Goal: Find specific page/section: Find specific page/section

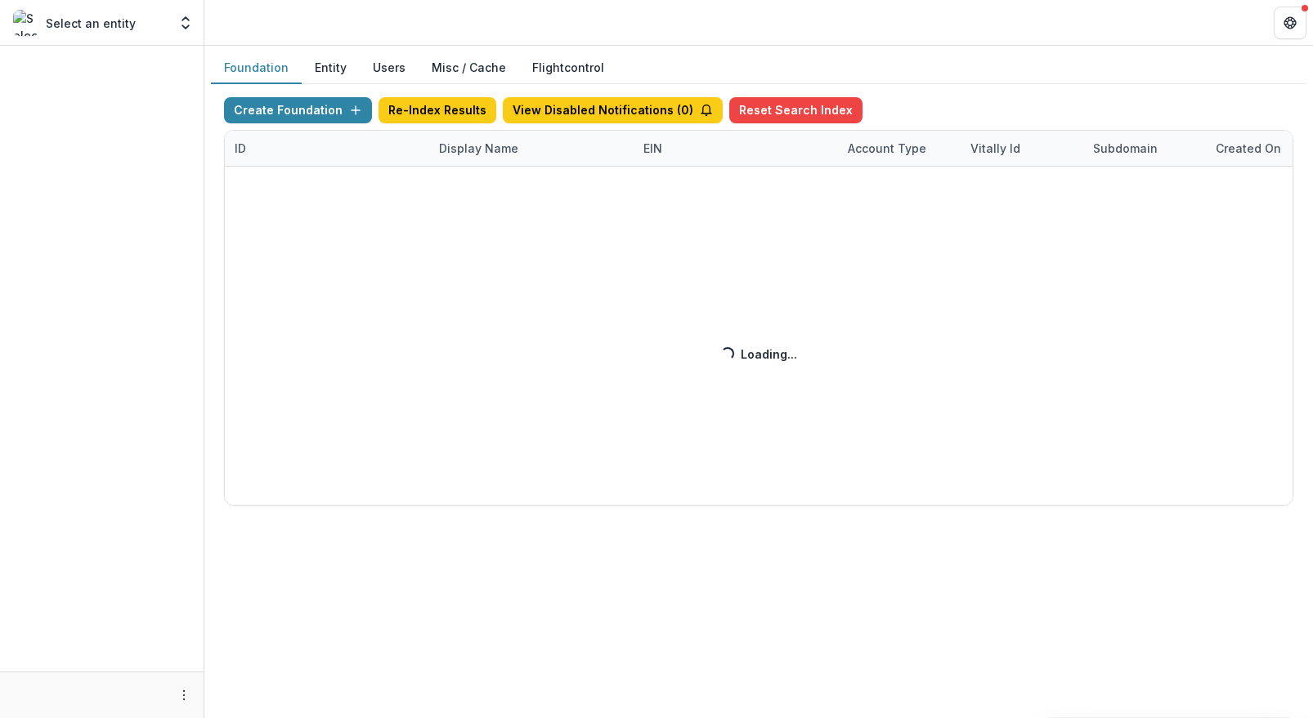
click at [432, 150] on div "Create Foundation Re-Index Results View Disabled Notifications ( 0 ) Reset Sear…" at bounding box center [758, 301] width 1069 height 409
click at [454, 150] on div "Create Foundation Re-Index Results View Disabled Notifications ( 0 ) Reset Sear…" at bounding box center [758, 301] width 1069 height 409
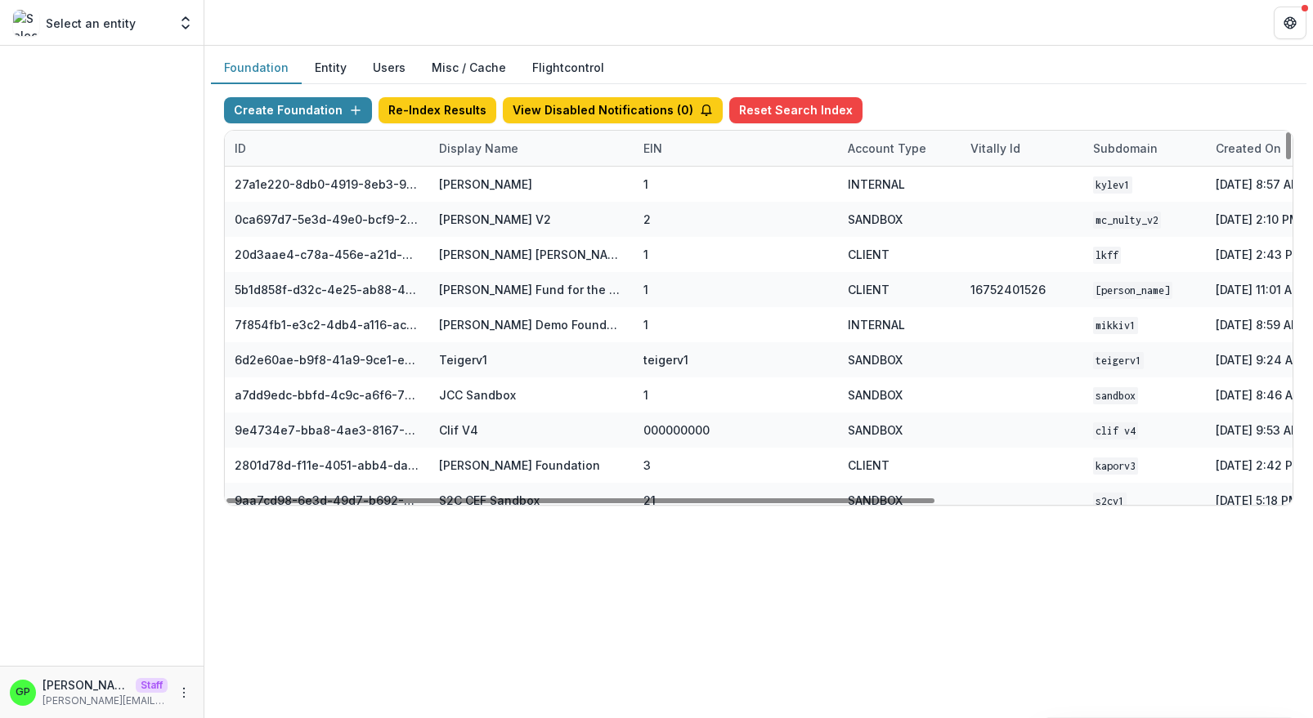
click at [400, 156] on div "ID" at bounding box center [327, 148] width 204 height 35
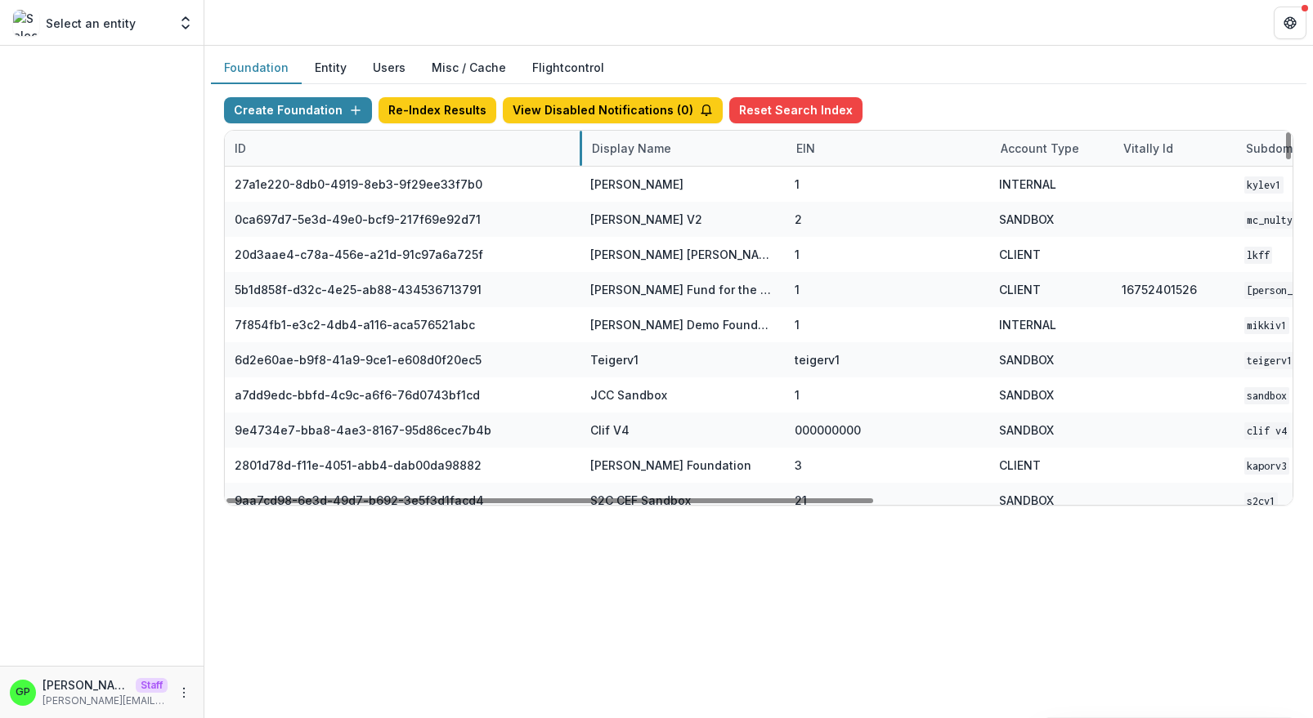
drag, startPoint x: 427, startPoint y: 150, endPoint x: 589, endPoint y: 152, distance: 161.9
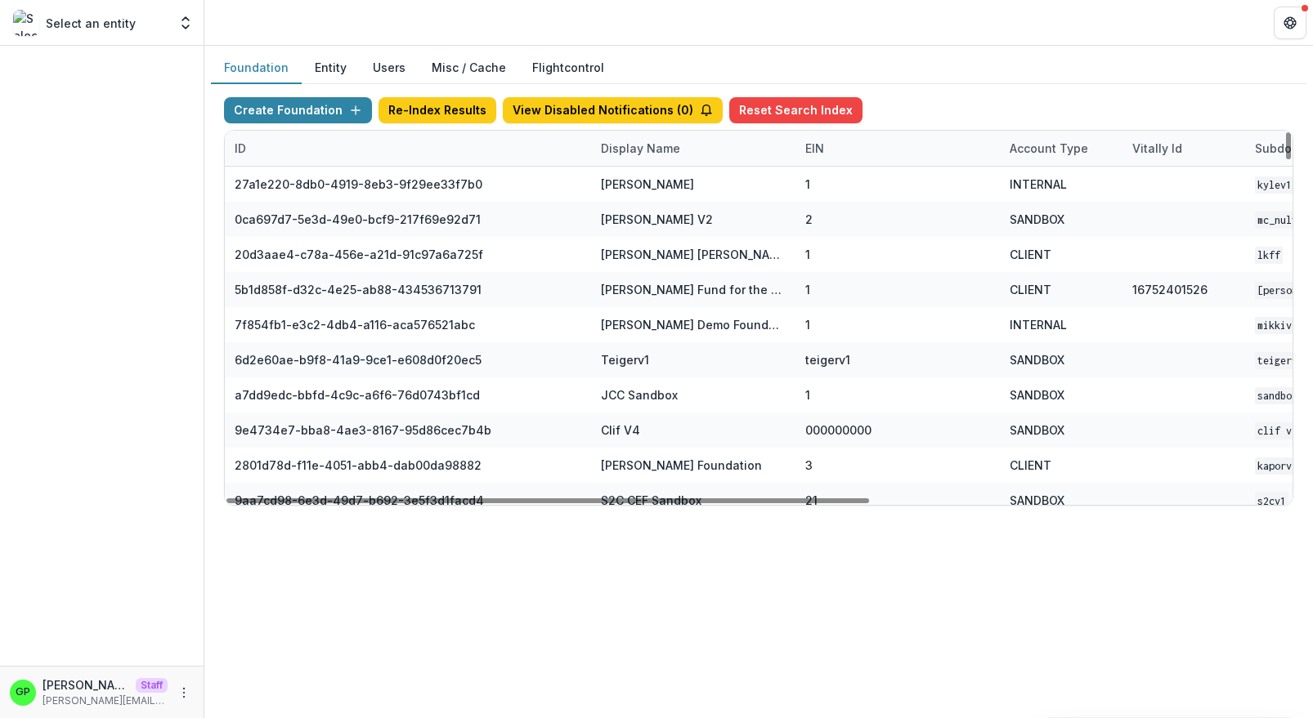
click at [639, 150] on div "Display Name" at bounding box center [640, 148] width 99 height 17
click at [639, 173] on input at bounding box center [692, 184] width 196 height 26
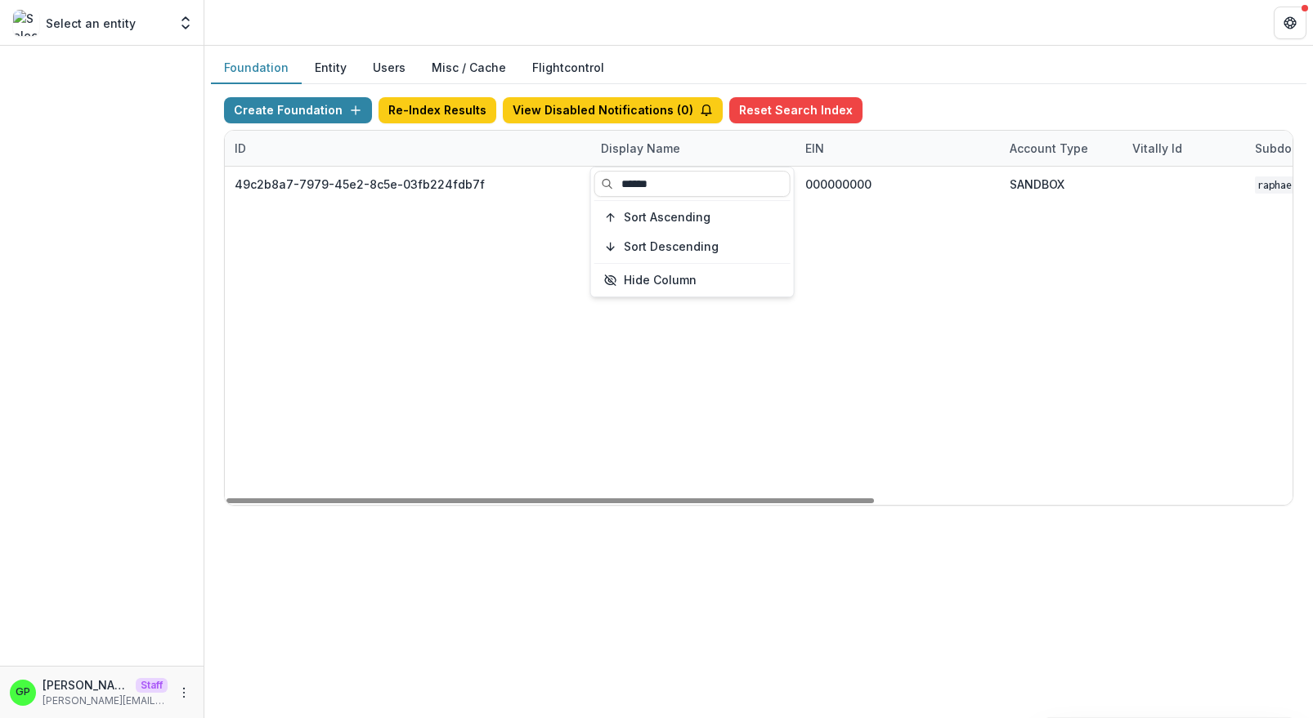
type input "******"
click at [394, 291] on div "49c2b8a7-7979-45e2-8c5e-03fb224fdb7f Raphael Family Foundation 000000000 SANDBO…" at bounding box center [1103, 336] width 1756 height 338
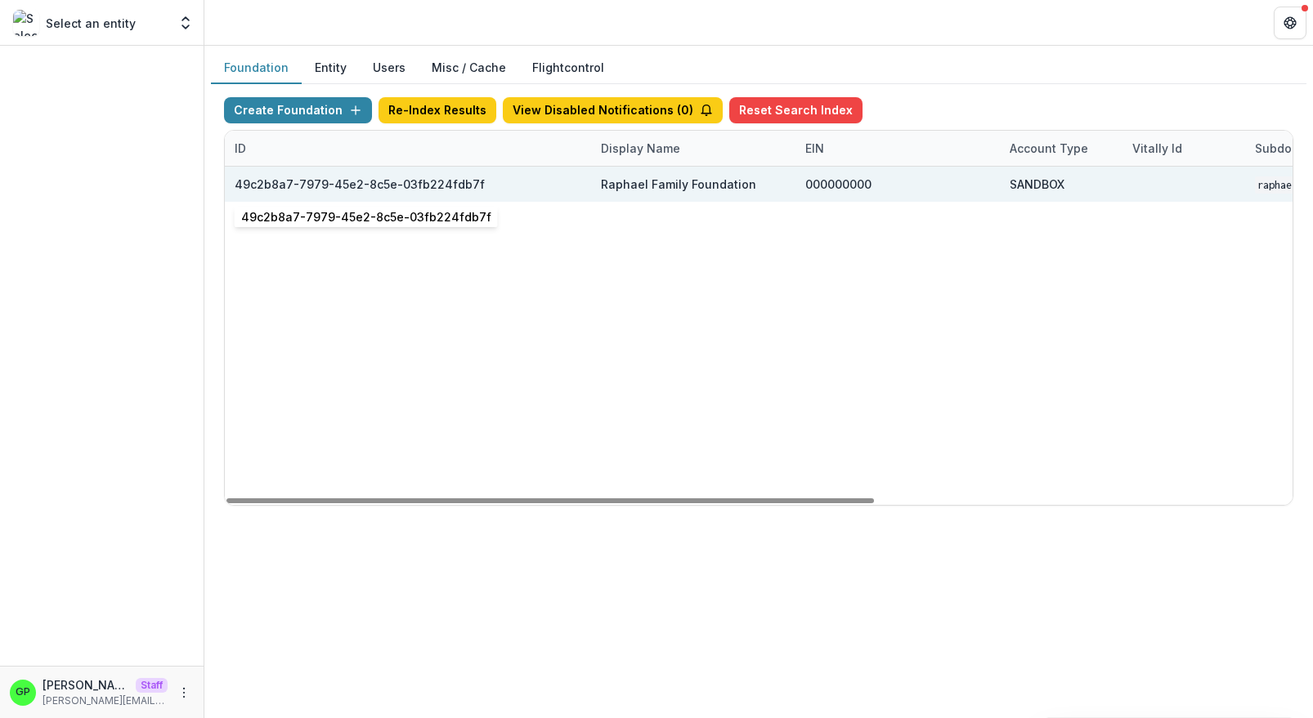
drag, startPoint x: 386, startPoint y: 186, endPoint x: 169, endPoint y: 186, distance: 216.6
click at [235, 186] on div "49c2b8a7-7979-45e2-8c5e-03fb224fdb7f" at bounding box center [360, 184] width 250 height 17
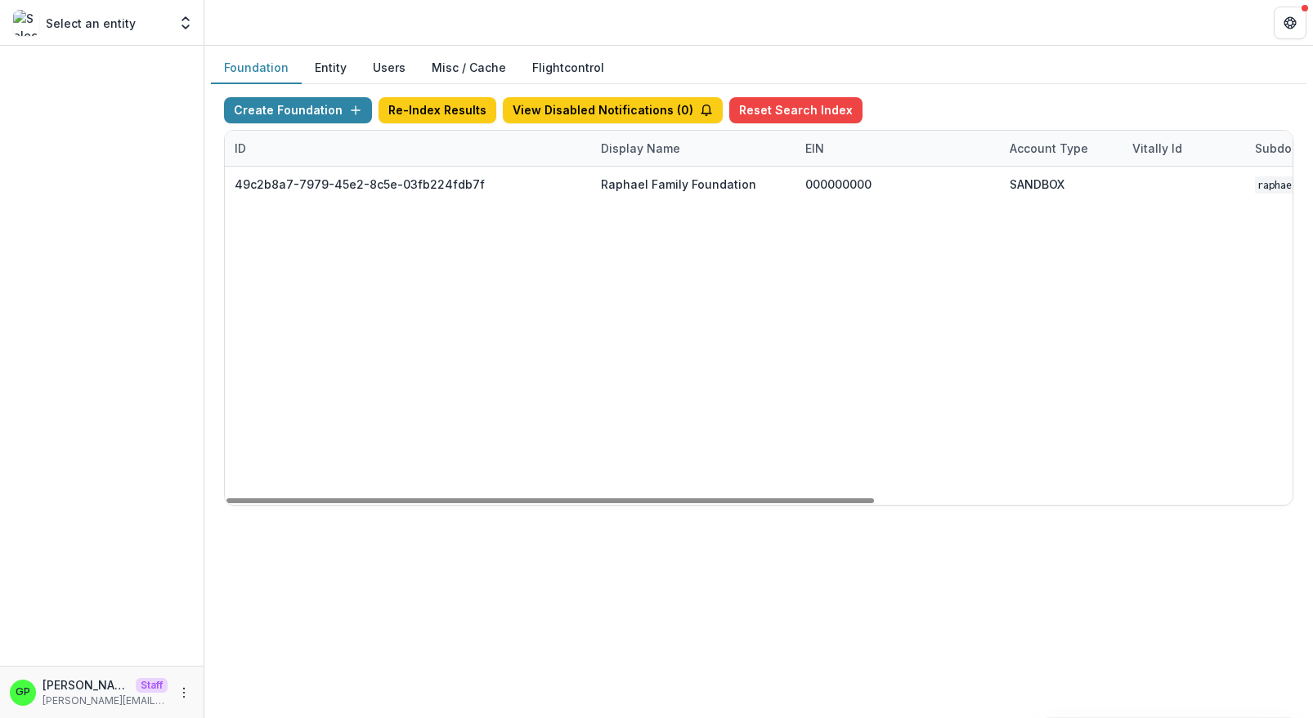
copy div
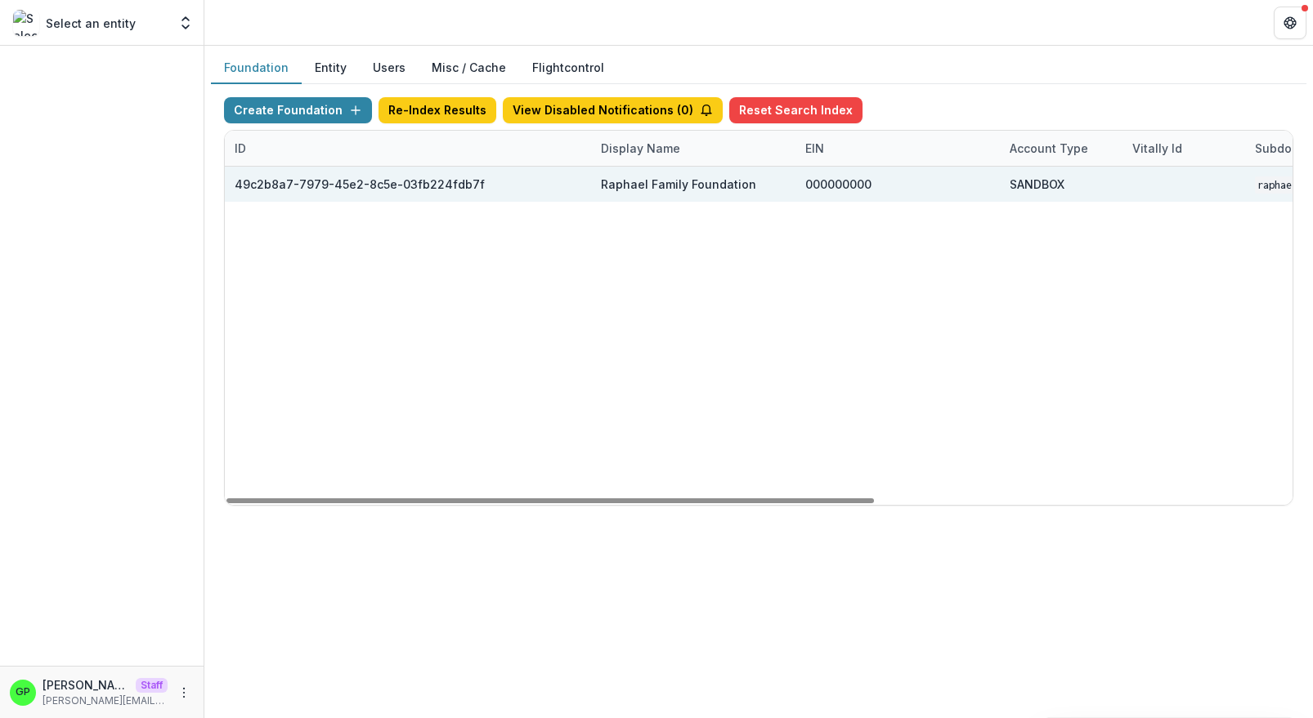
click at [477, 167] on div "49c2b8a7-7979-45e2-8c5e-03fb224fdb7f" at bounding box center [408, 184] width 347 height 35
drag, startPoint x: 477, startPoint y: 178, endPoint x: 222, endPoint y: 178, distance: 254.2
click at [235, 178] on div "49c2b8a7-7979-45e2-8c5e-03fb224fdb7f" at bounding box center [408, 184] width 347 height 35
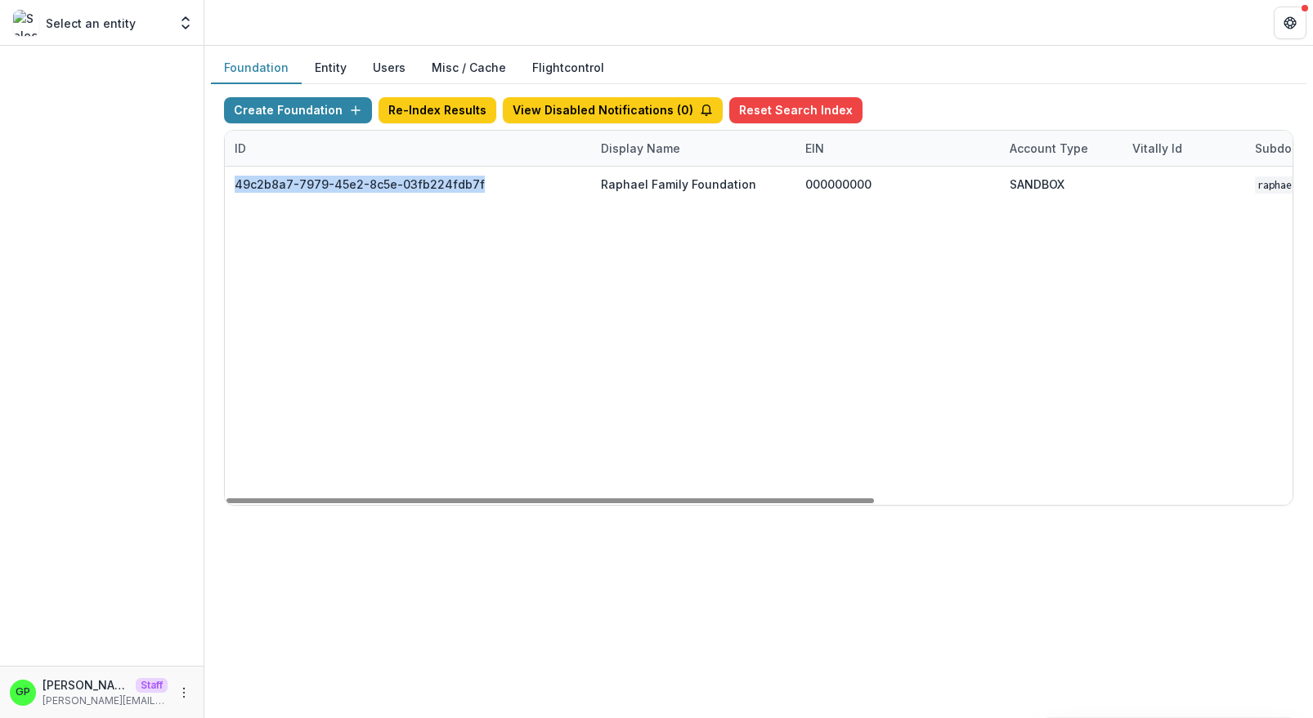
copy div "49c2b8a7-7979-45e2-8c5e-03fb224fdb7f"
click at [1032, 222] on div "49c2b8a7-7979-45e2-8c5e-03fb224fdb7f Raphael Family Foundation 000000000 SANDBO…" at bounding box center [1103, 336] width 1756 height 338
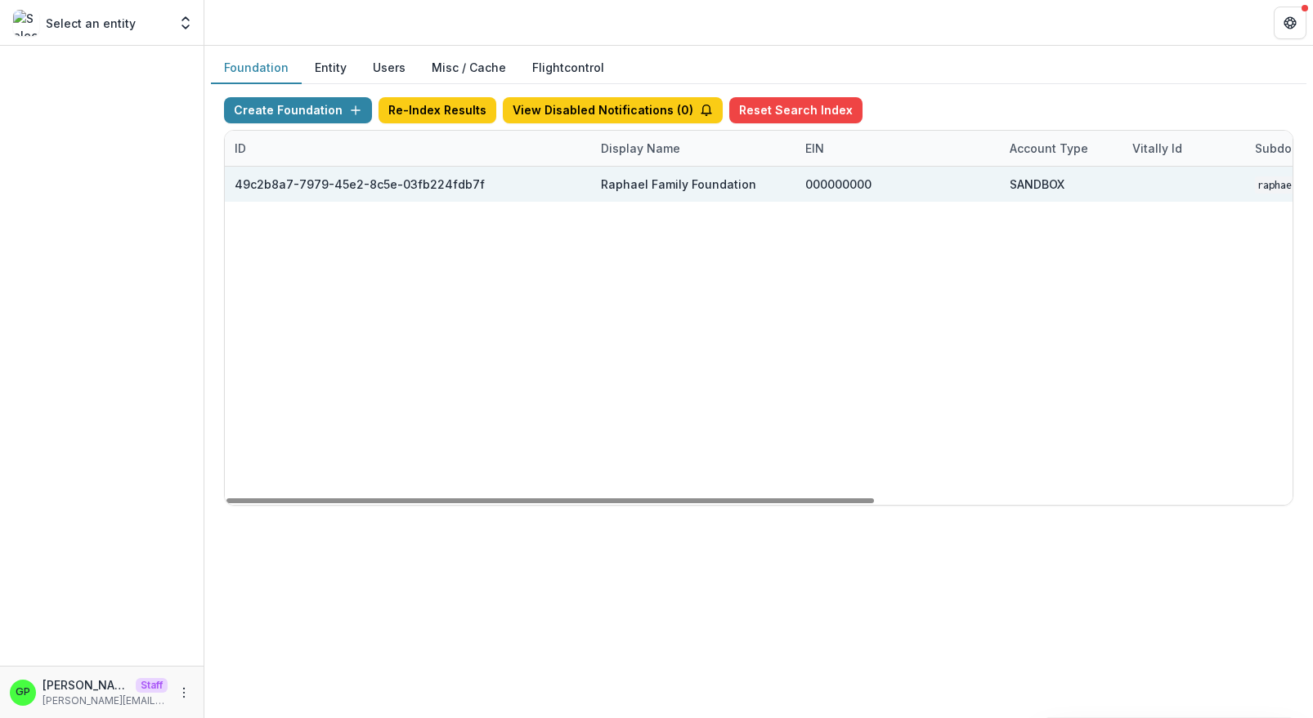
click at [626, 168] on div "Raphael Family Foundation" at bounding box center [693, 184] width 185 height 35
click at [625, 179] on div "Raphael Family Foundation" at bounding box center [678, 184] width 155 height 17
